Goal: Task Accomplishment & Management: Manage account settings

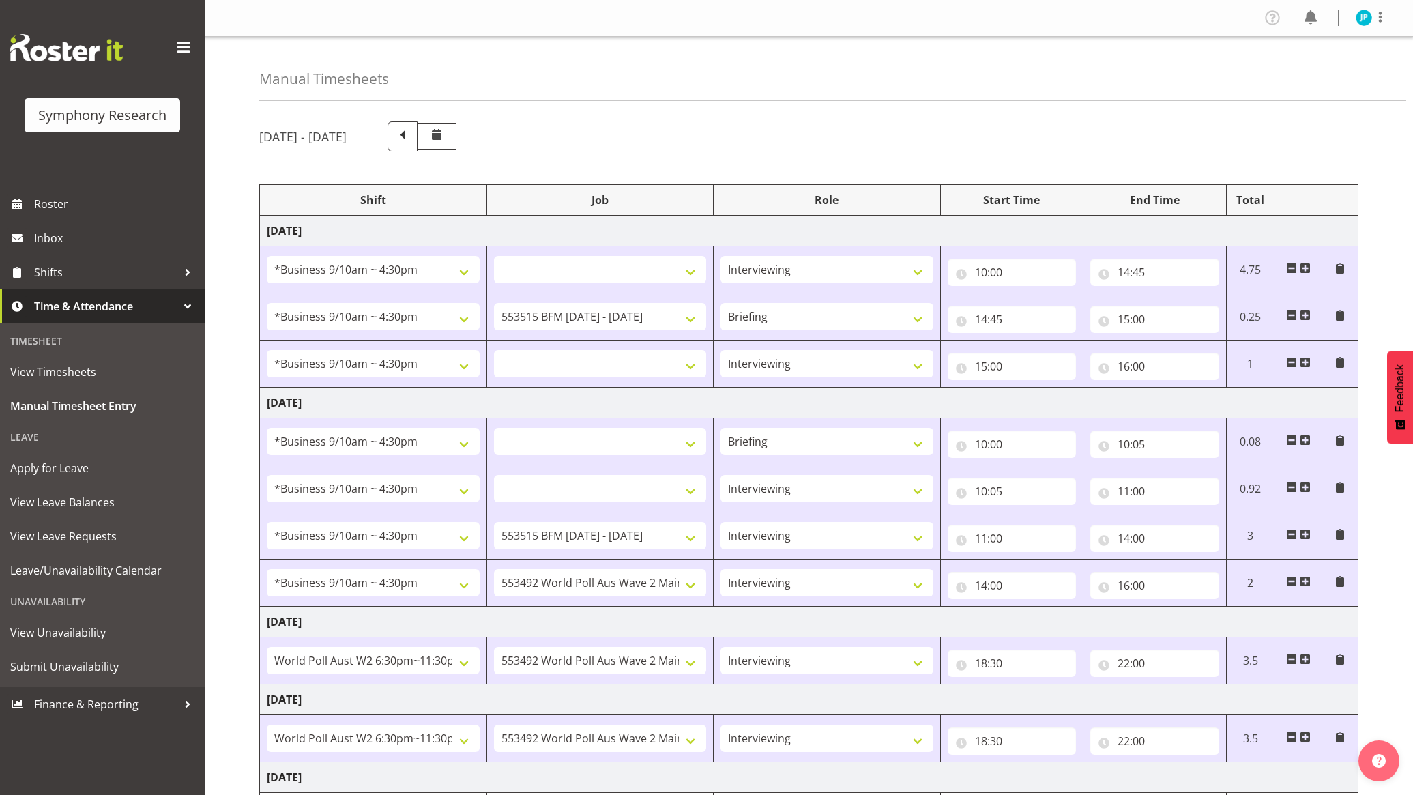
select select "26078"
select select
select select "47"
select select "26078"
select select "10731"
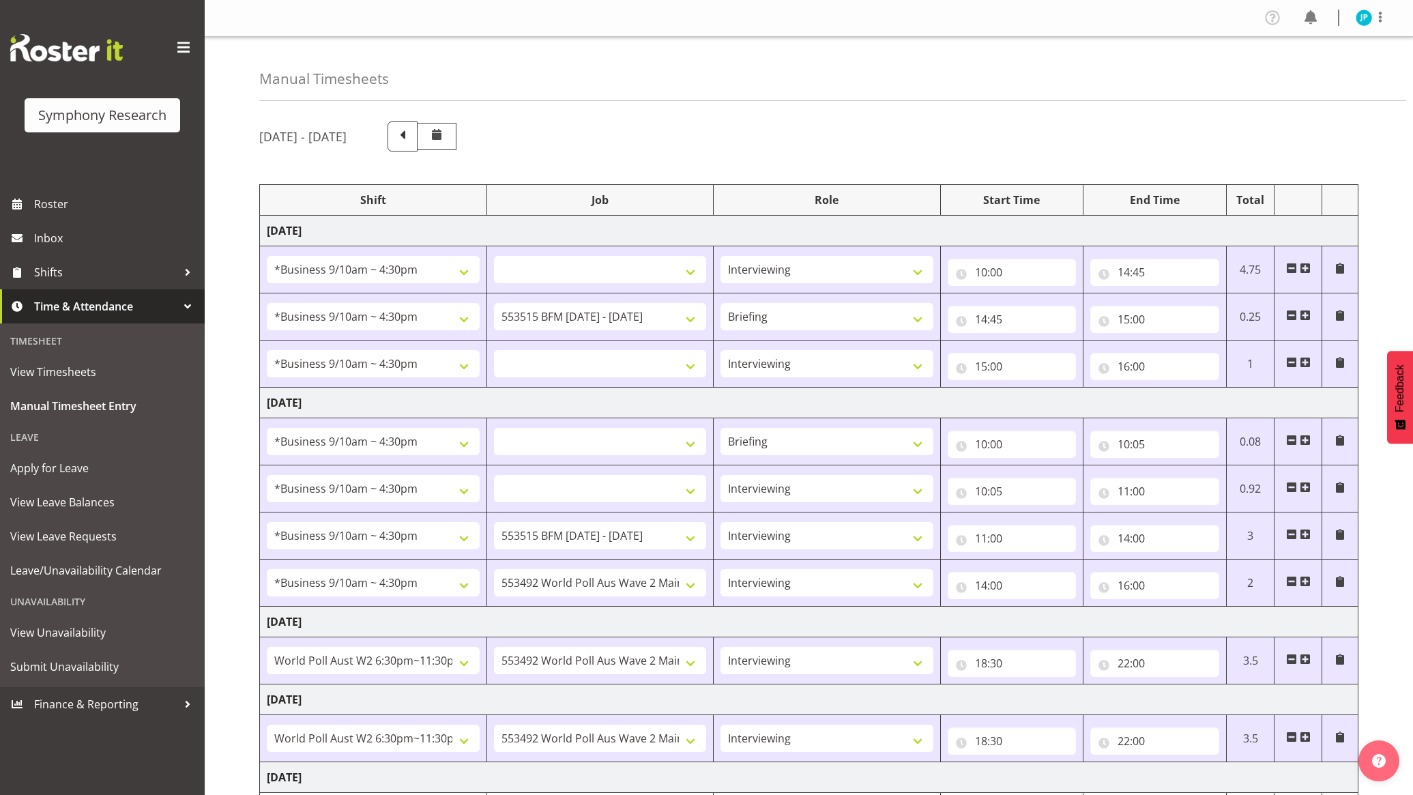
select select "26078"
select select
select select "47"
select select "26078"
select select
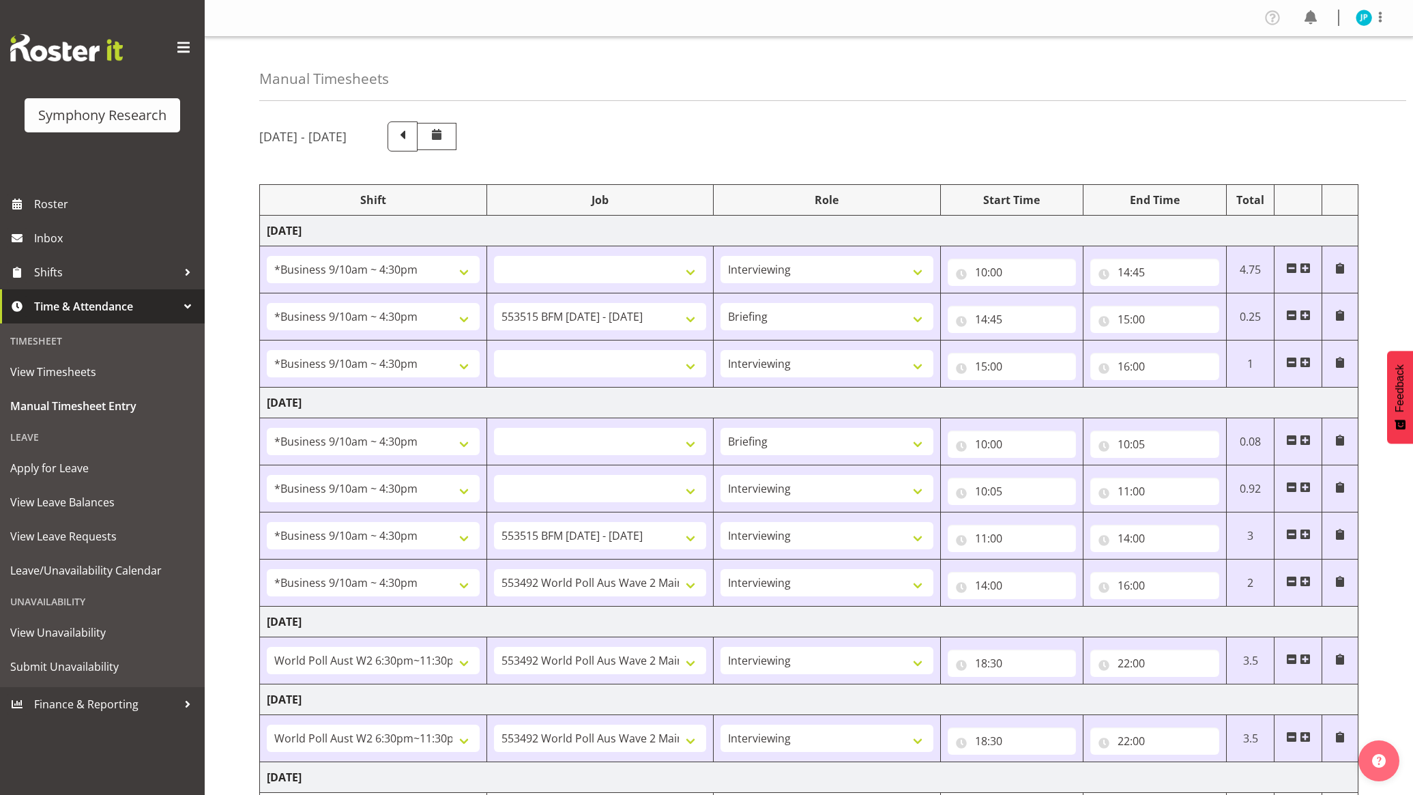
select select "26078"
select select
select select "47"
select select "26078"
select select "10731"
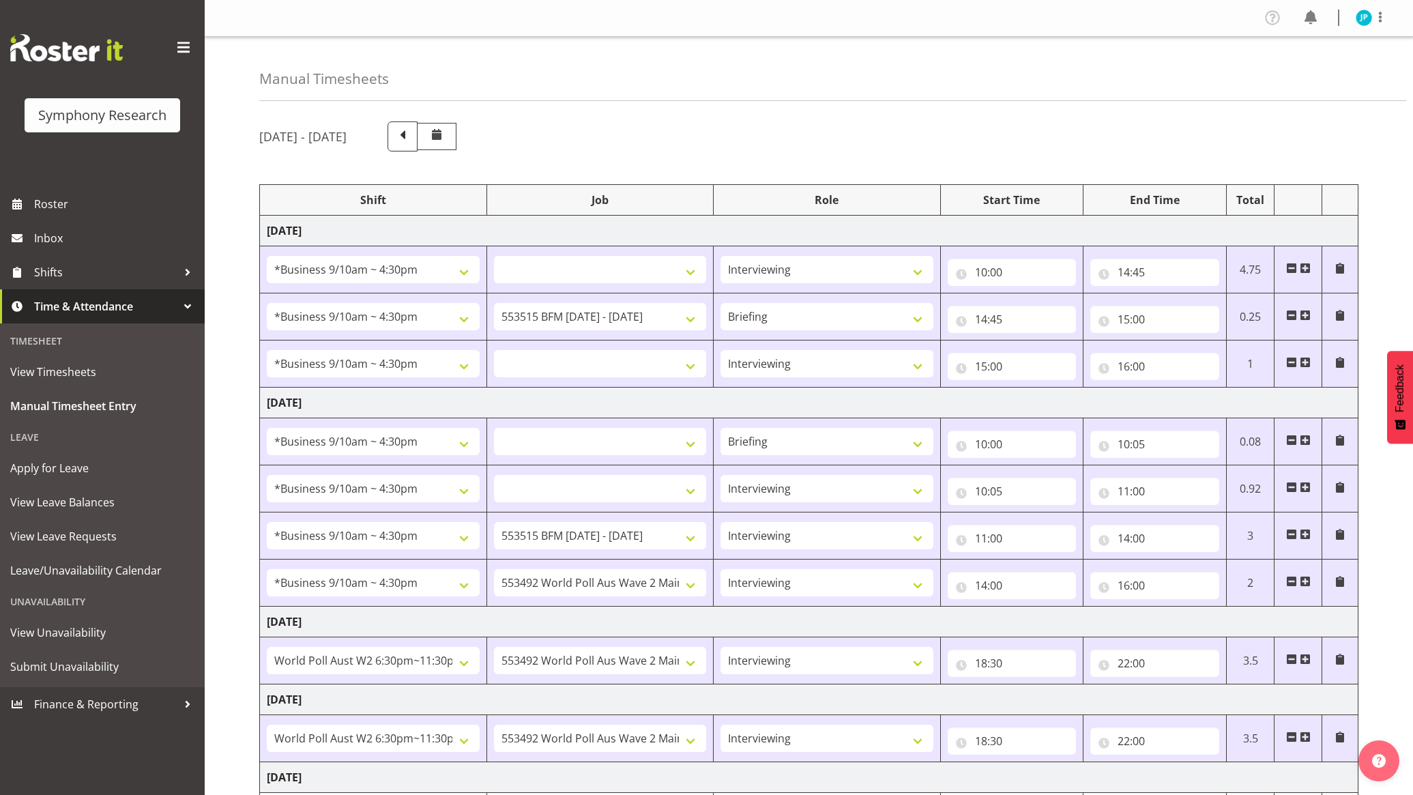
select select "47"
select select "26078"
select select "10499"
select select "47"
select select "56692"
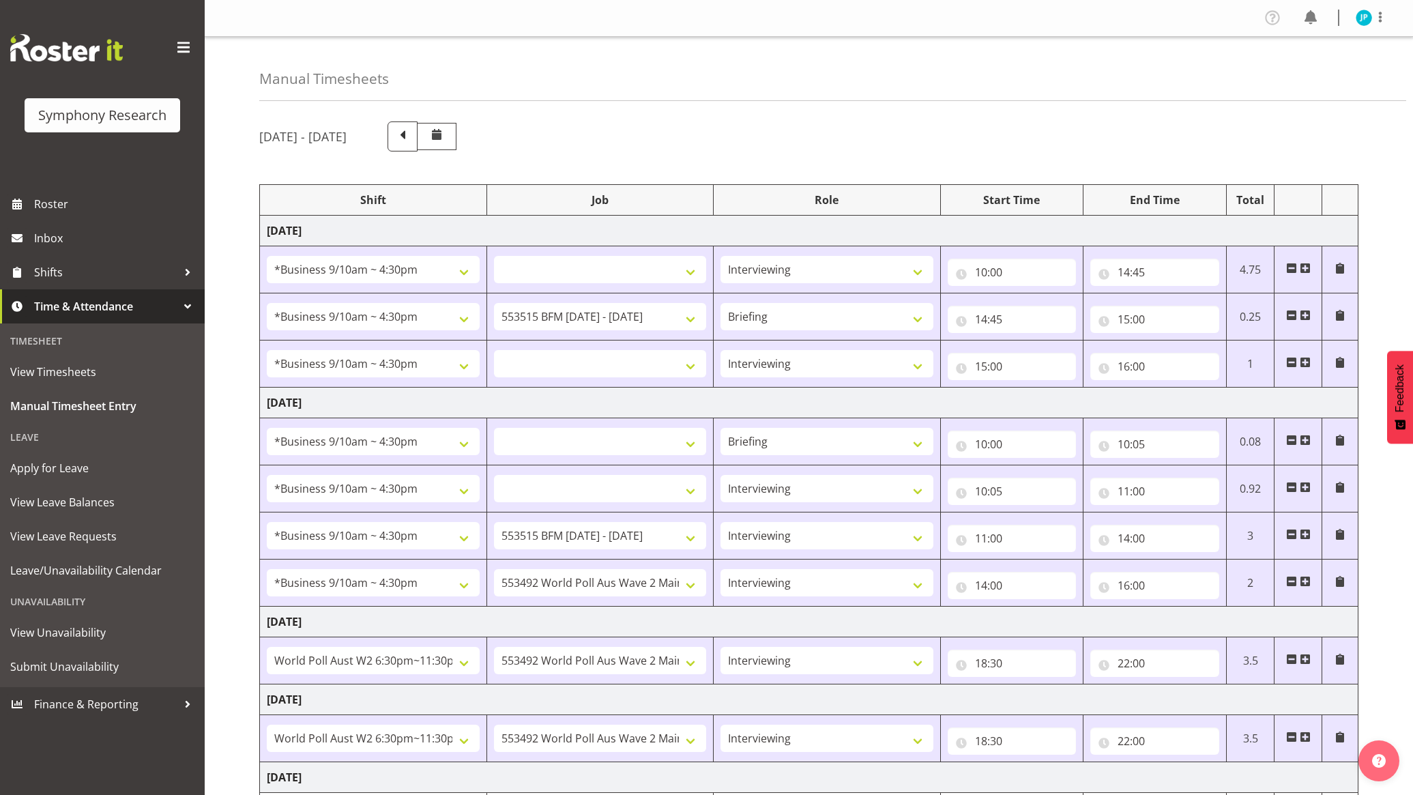
select select "10499"
select select "47"
select select "56692"
select select "10499"
select select "47"
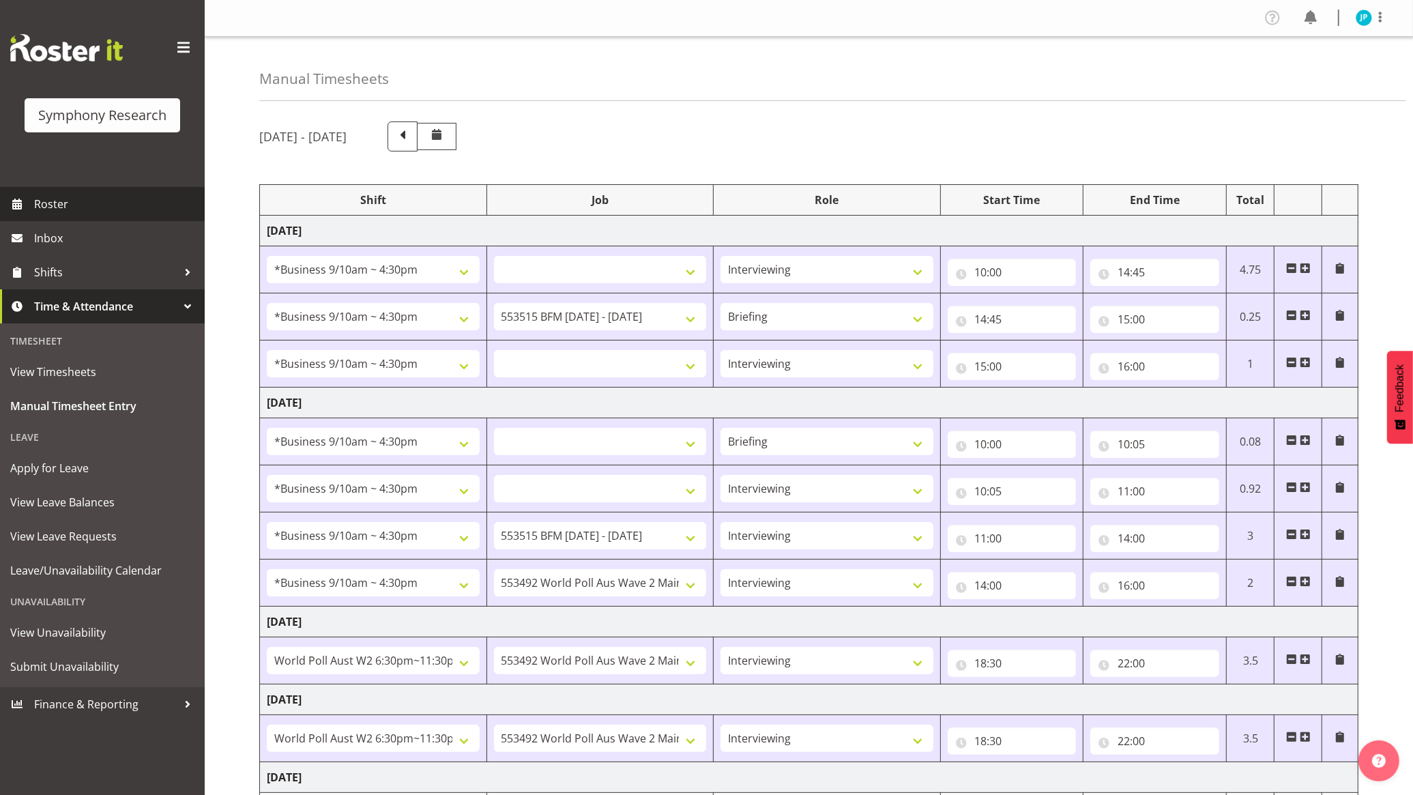
click at [81, 199] on span "Roster" at bounding box center [116, 204] width 164 height 20
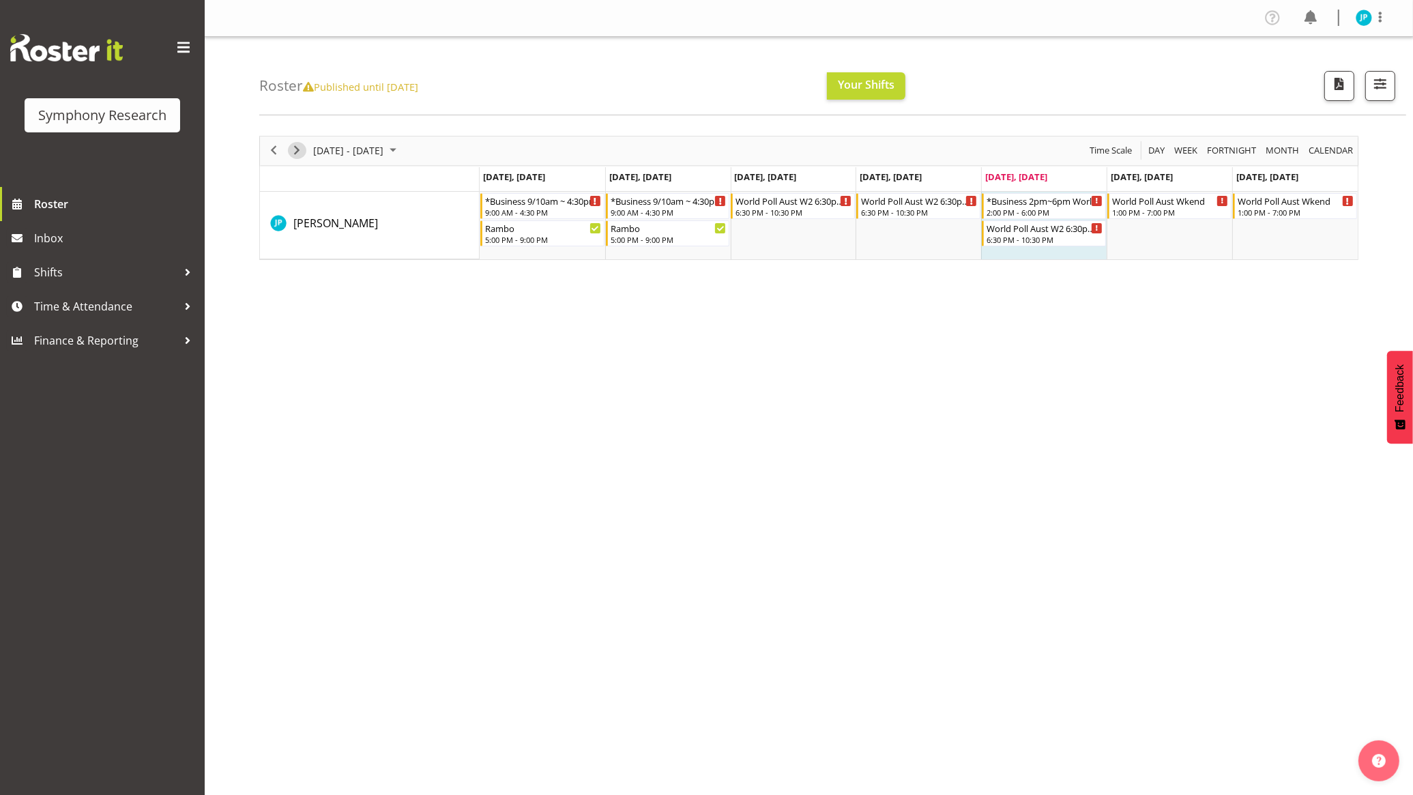
click at [295, 148] on span "Next" at bounding box center [297, 150] width 16 height 17
